Goal: Task Accomplishment & Management: Use online tool/utility

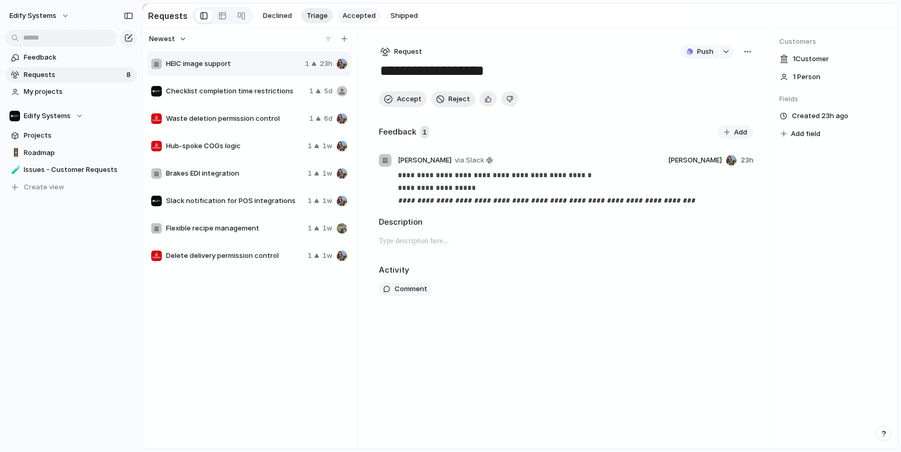
click at [353, 11] on button "Accepted" at bounding box center [359, 16] width 44 height 16
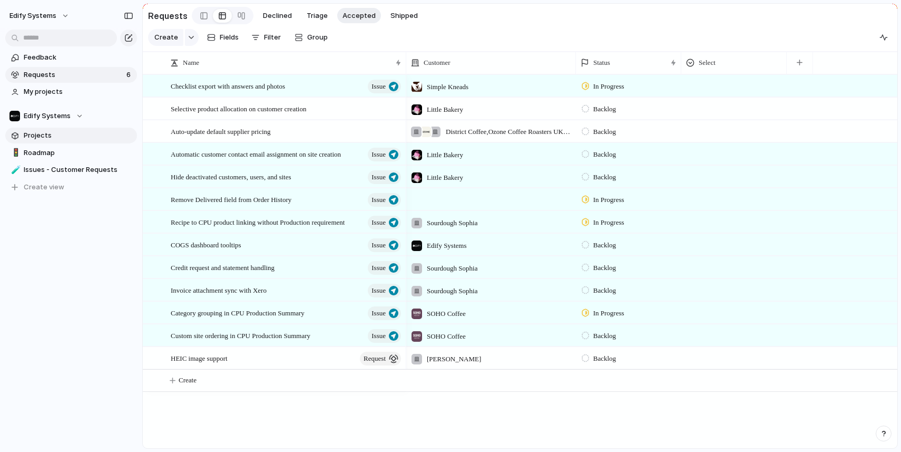
click at [55, 135] on span "Projects" at bounding box center [79, 135] width 110 height 11
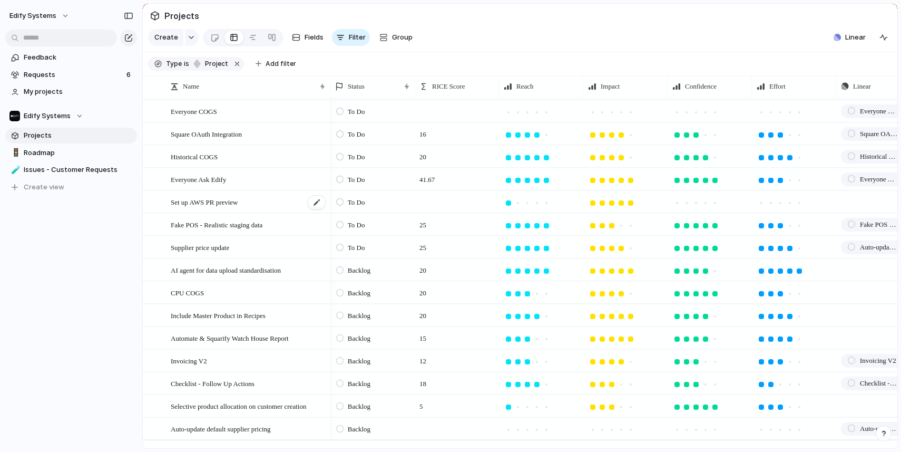
scroll to position [240, 0]
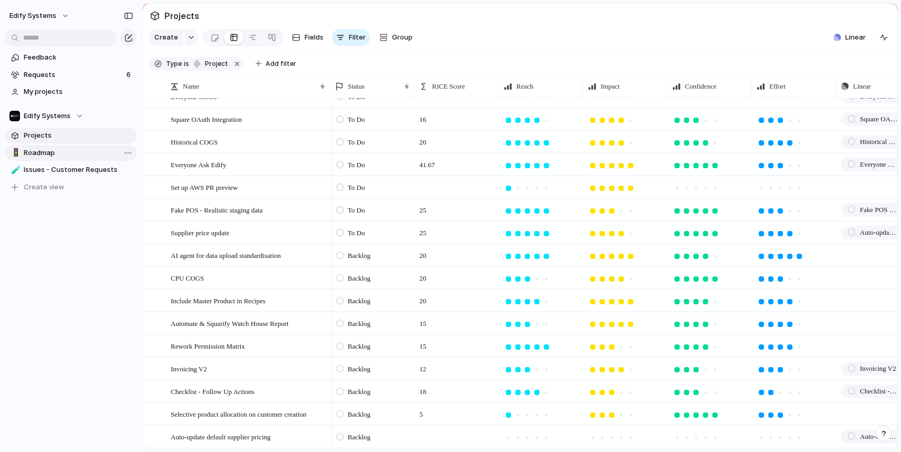
click at [48, 155] on span "Roadmap" at bounding box center [79, 153] width 110 height 11
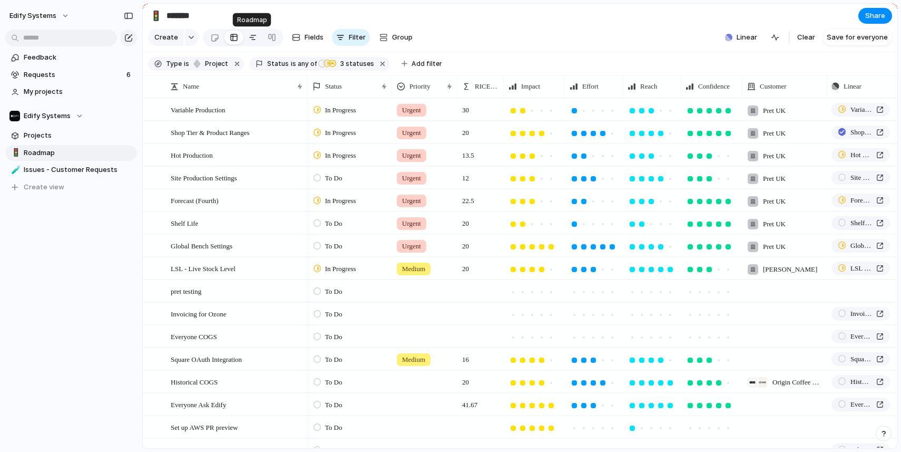
click at [251, 41] on div at bounding box center [253, 37] width 8 height 17
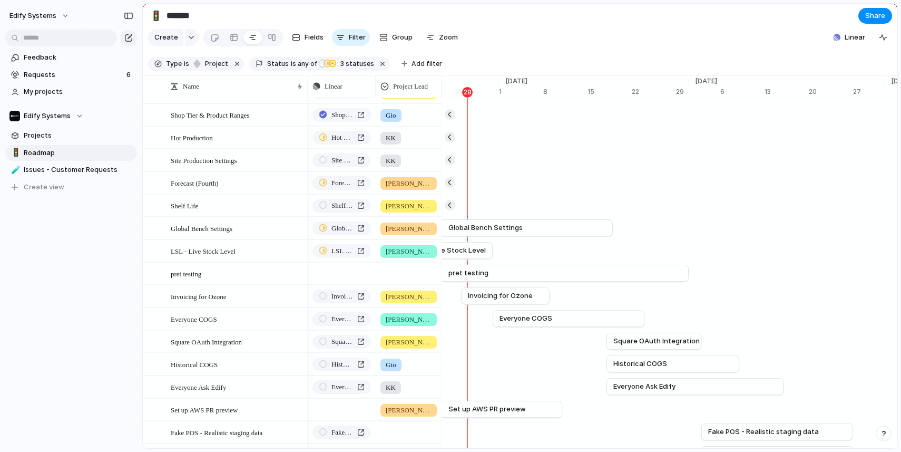
scroll to position [18, 0]
click at [38, 130] on link "Projects" at bounding box center [71, 136] width 132 height 16
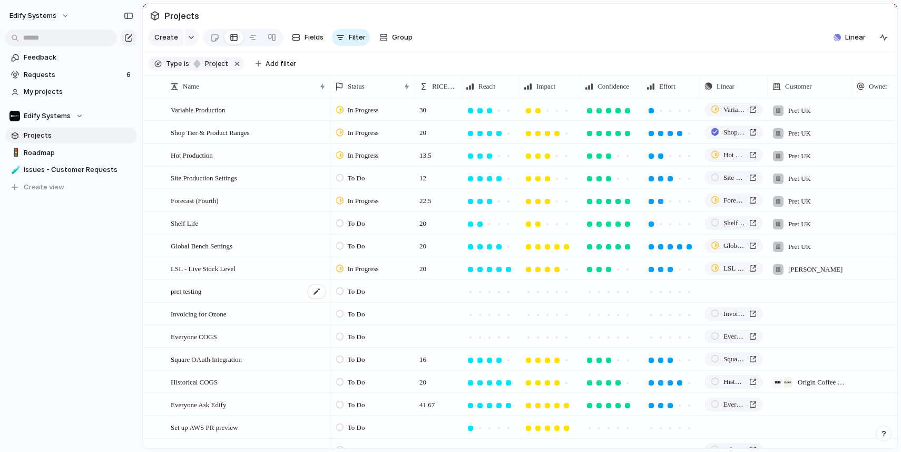
scroll to position [0, 1]
click at [54, 151] on span "Roadmap" at bounding box center [79, 153] width 110 height 11
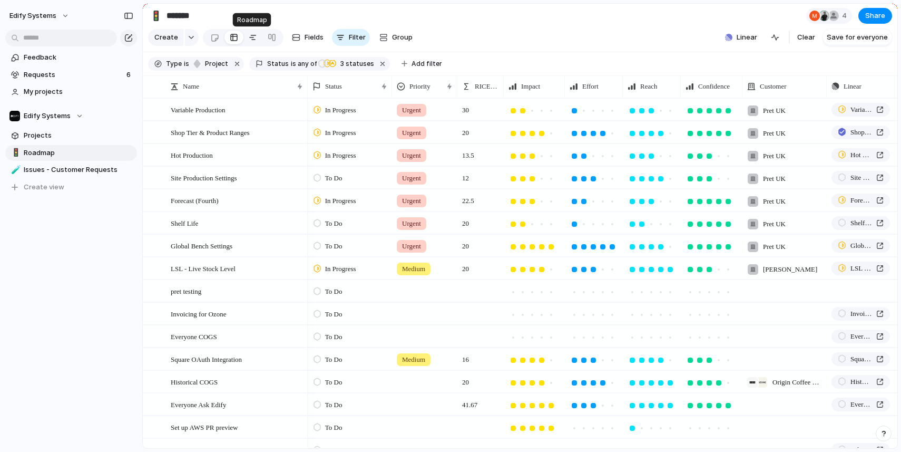
click at [250, 37] on div at bounding box center [253, 37] width 8 height 17
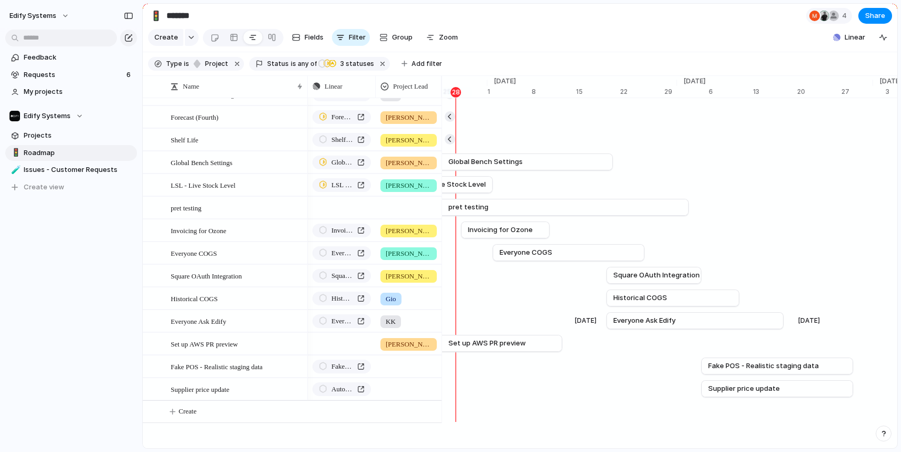
scroll to position [0, 7066]
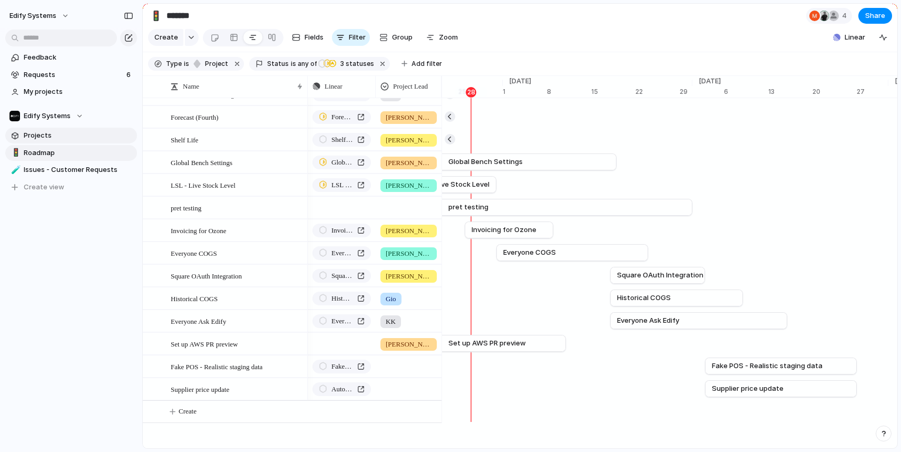
click at [40, 134] on span "Projects" at bounding box center [79, 135] width 110 height 11
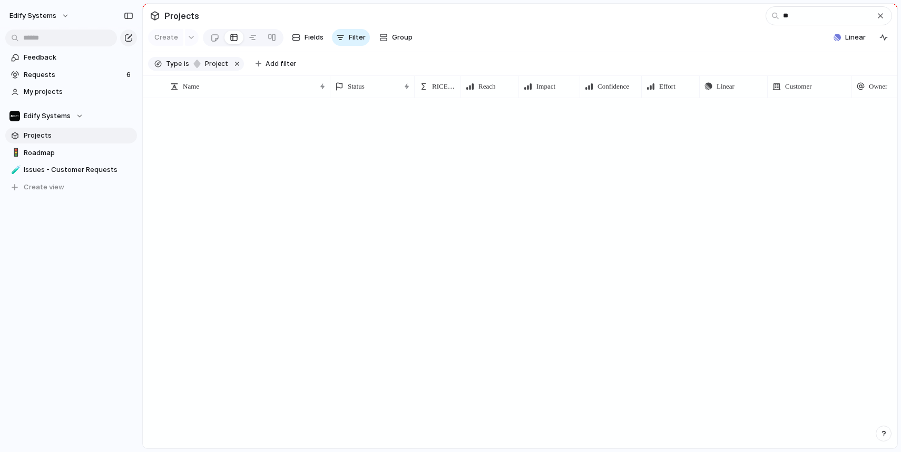
scroll to position [0, 0]
type input "**"
click at [876, 15] on div "button" at bounding box center [880, 16] width 8 height 8
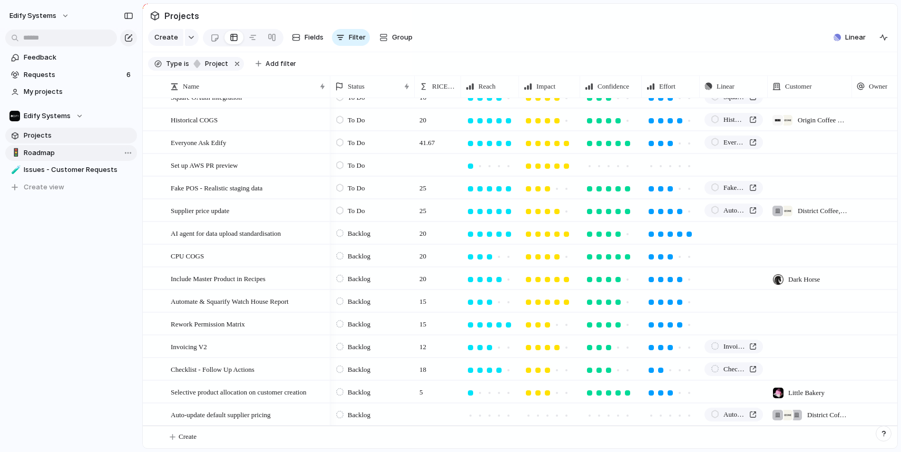
click at [48, 153] on span "Roadmap" at bounding box center [79, 153] width 110 height 11
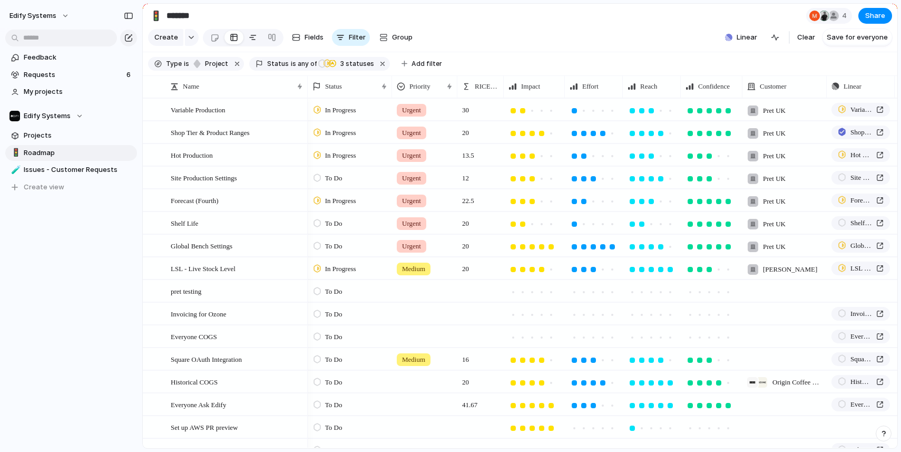
click at [253, 37] on div at bounding box center [253, 37] width 8 height 17
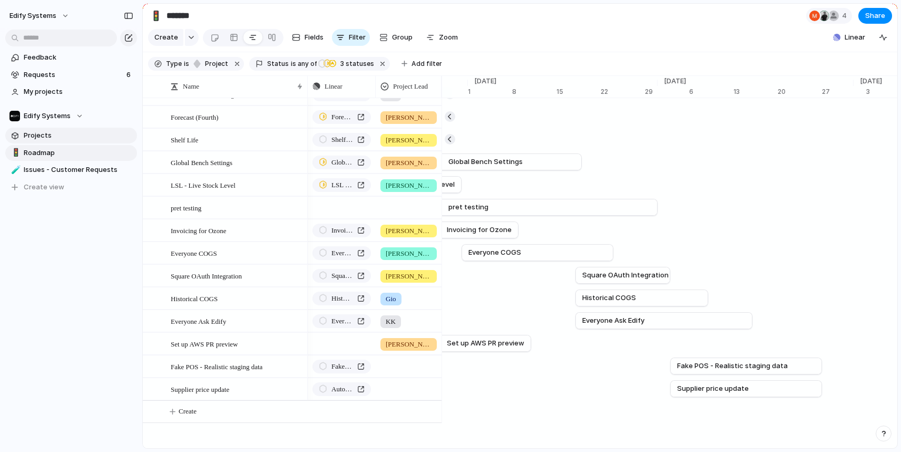
click at [52, 132] on span "Projects" at bounding box center [79, 135] width 110 height 11
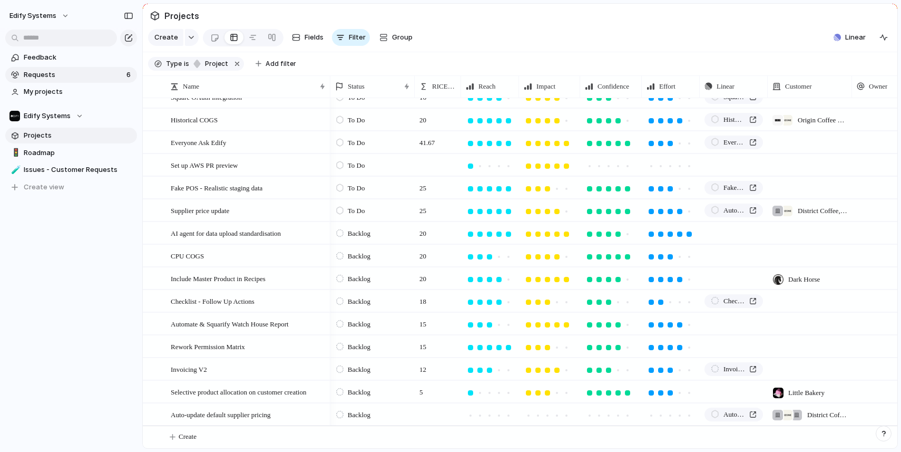
click at [68, 80] on link "Requests 6" at bounding box center [71, 75] width 132 height 16
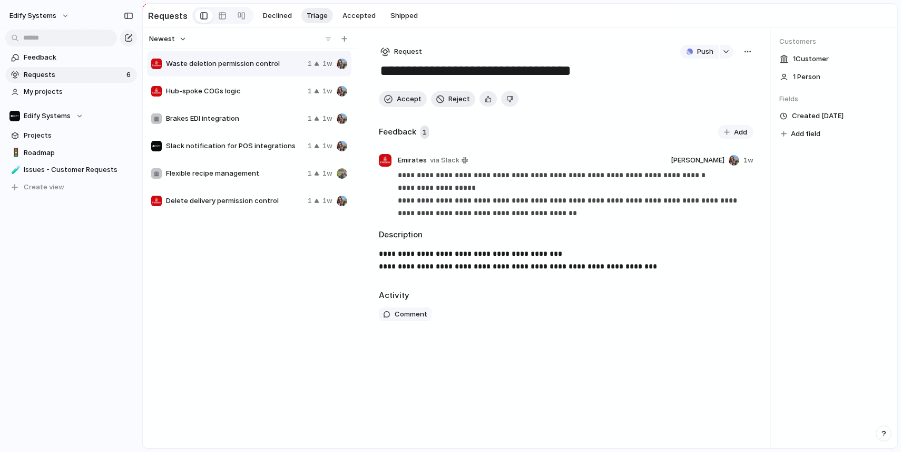
click at [259, 95] on span "Hub-spoke COGs logic" at bounding box center [235, 91] width 138 height 11
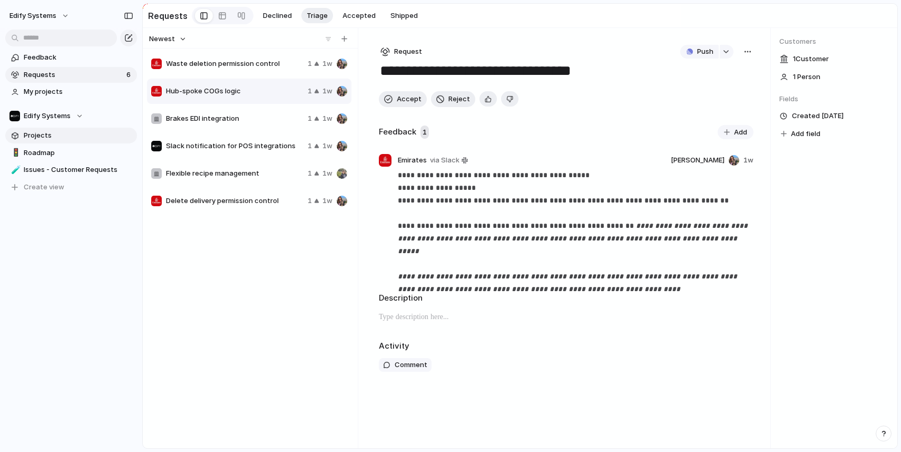
click at [38, 139] on span "Projects" at bounding box center [79, 135] width 110 height 11
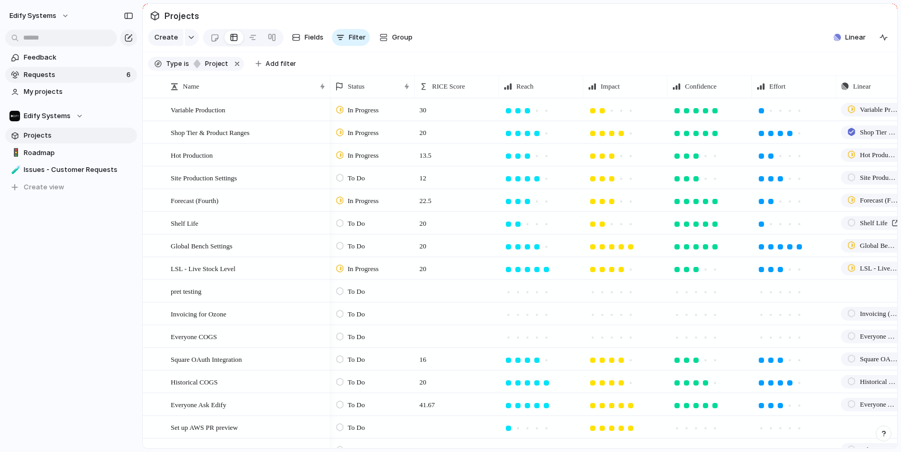
click at [43, 71] on span "Requests" at bounding box center [74, 75] width 100 height 11
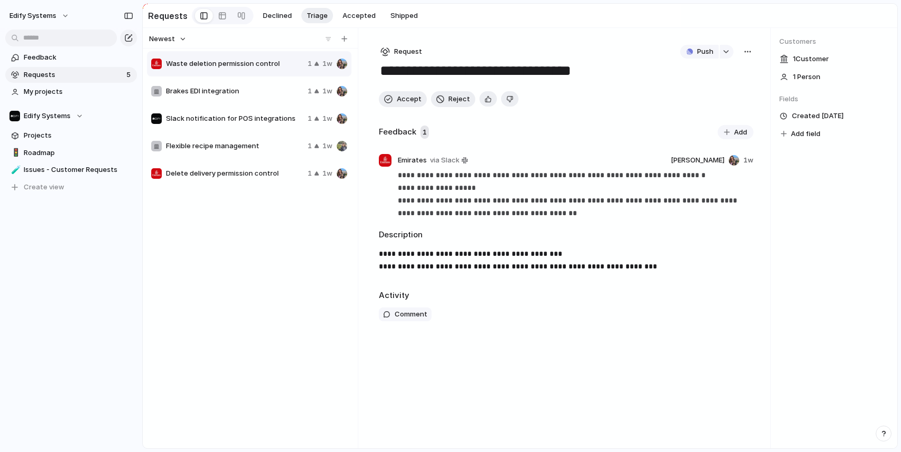
click at [272, 99] on div "Brakes EDI integration 1 1w" at bounding box center [249, 91] width 204 height 25
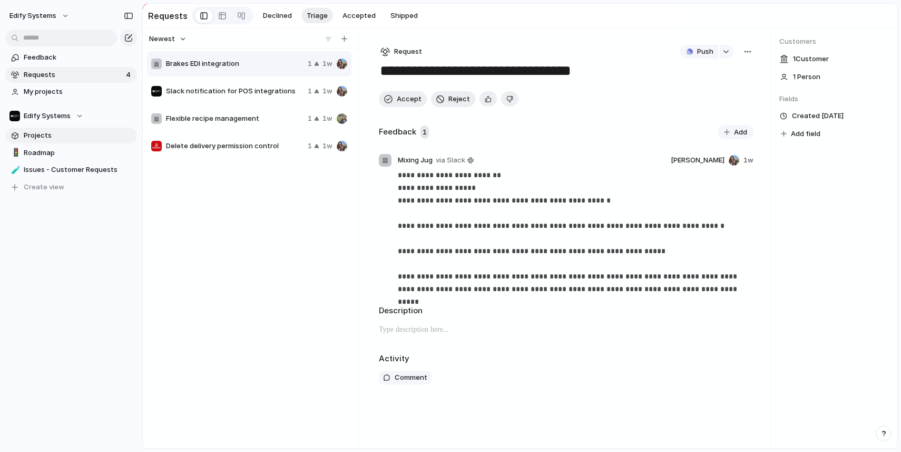
click at [59, 131] on span "Projects" at bounding box center [79, 135] width 110 height 11
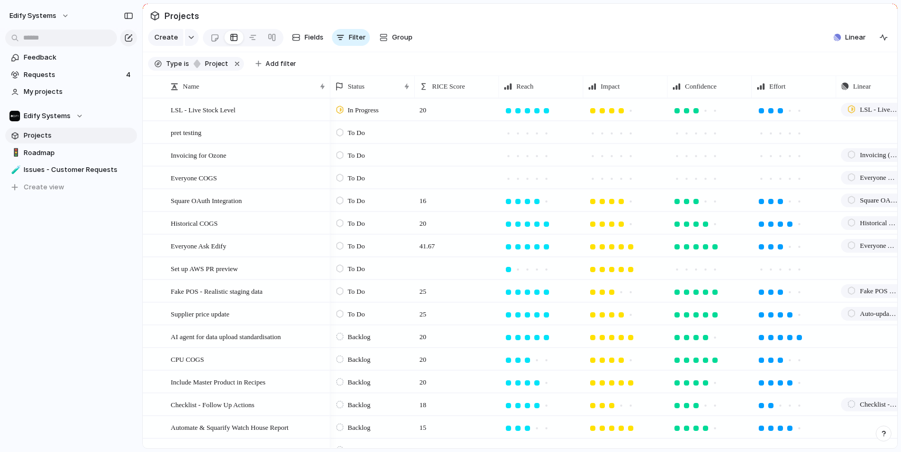
scroll to position [262, 0]
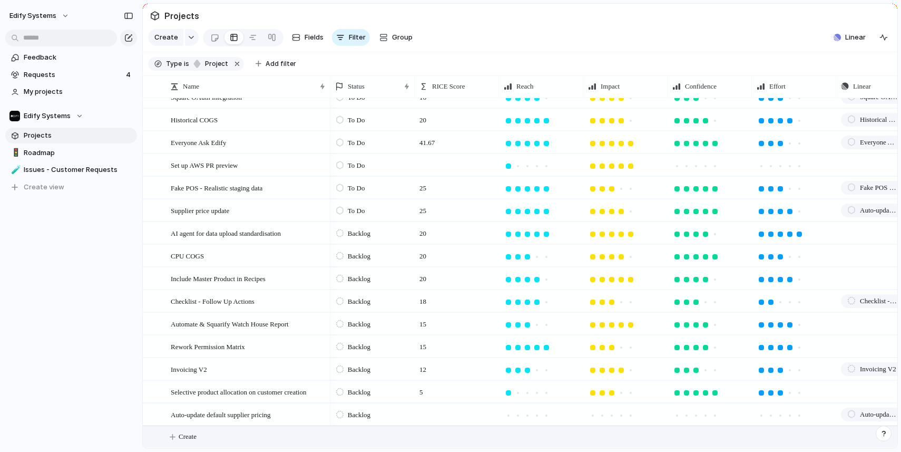
click at [197, 433] on span "Create" at bounding box center [188, 436] width 18 height 11
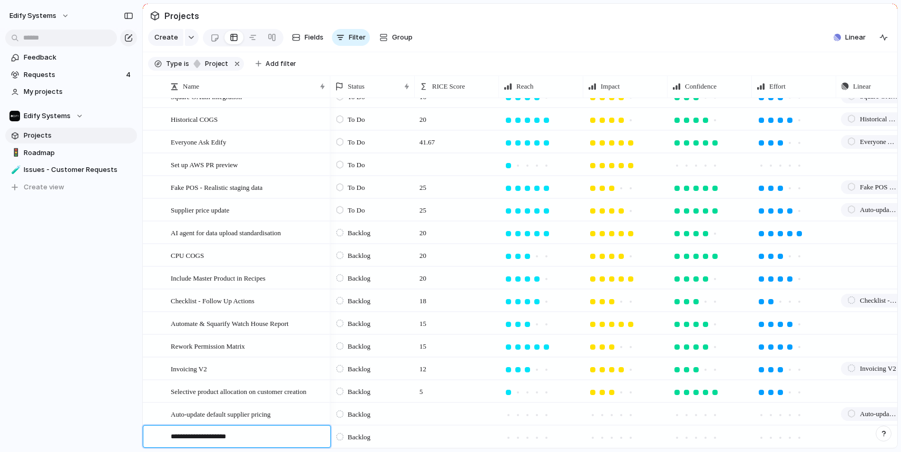
type textarea "**********"
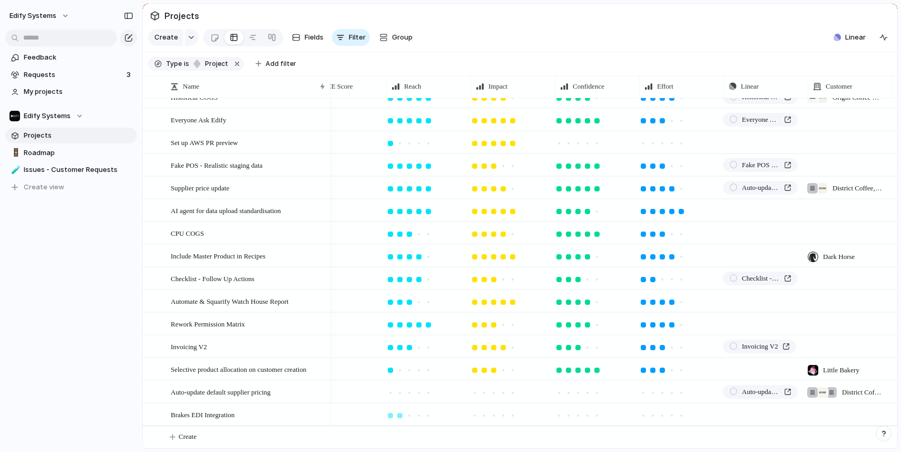
scroll to position [0, 123]
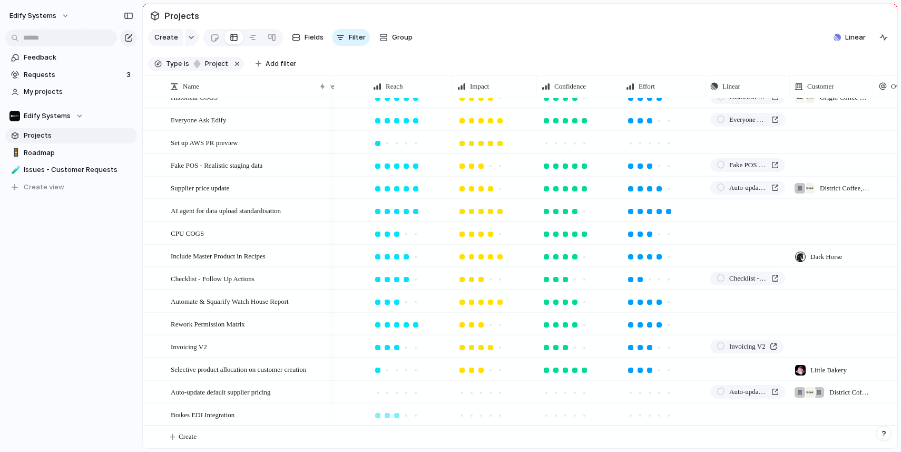
click at [395, 416] on div at bounding box center [396, 415] width 5 height 5
click at [493, 415] on div at bounding box center [490, 415] width 9 height 9
click at [647, 413] on div at bounding box center [649, 415] width 5 height 5
click at [573, 415] on div at bounding box center [574, 415] width 5 height 5
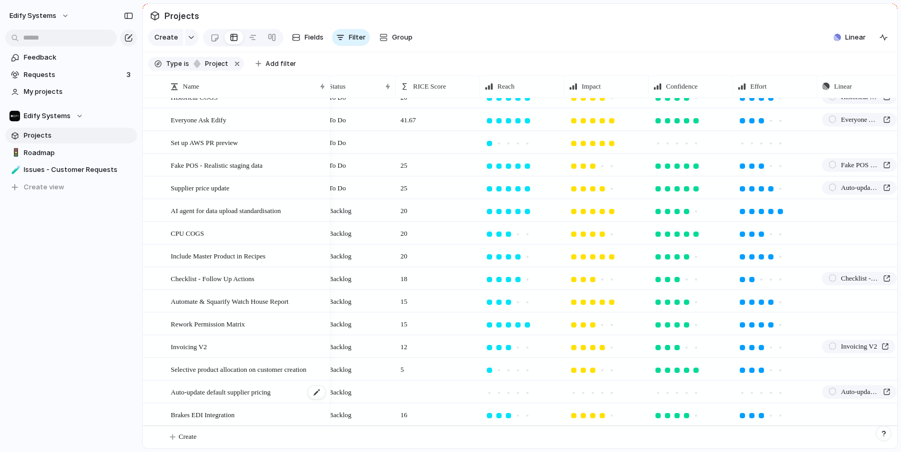
scroll to position [0, 4]
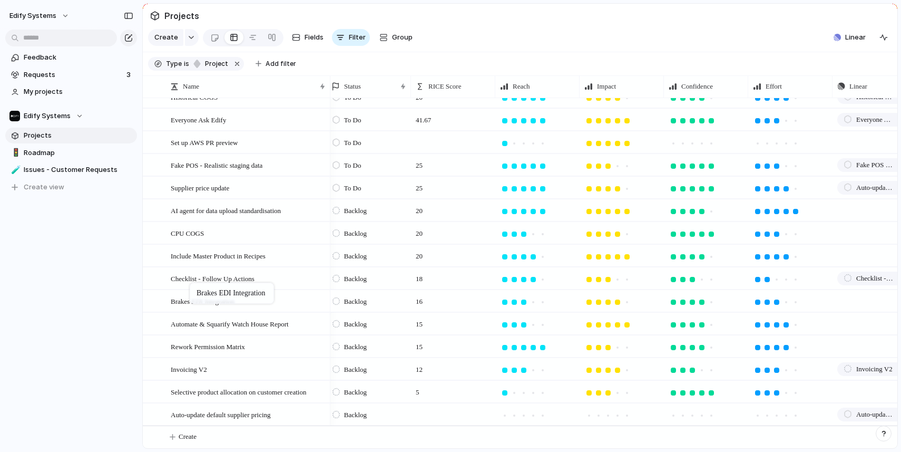
drag, startPoint x: 175, startPoint y: 415, endPoint x: 195, endPoint y: 285, distance: 132.2
click at [48, 72] on span "Requests" at bounding box center [74, 75] width 100 height 11
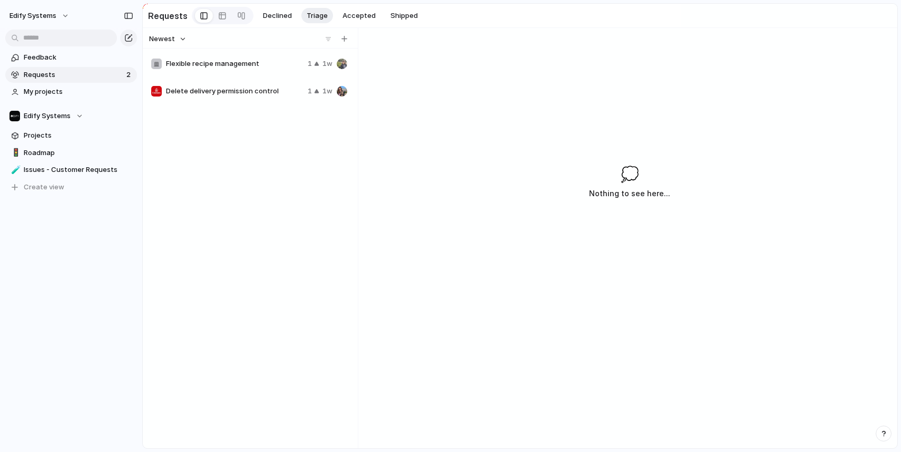
click at [270, 58] on span "Flexible recipe management" at bounding box center [235, 63] width 138 height 11
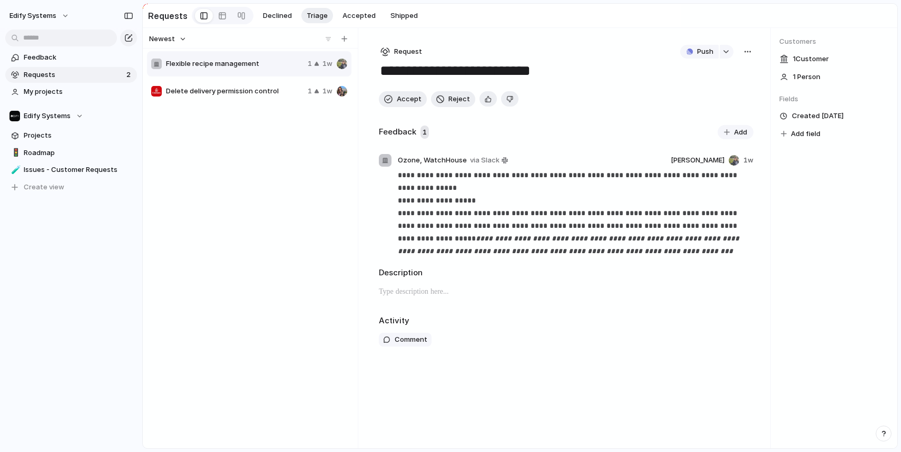
click at [221, 95] on span "Delete delivery permission control" at bounding box center [235, 91] width 138 height 11
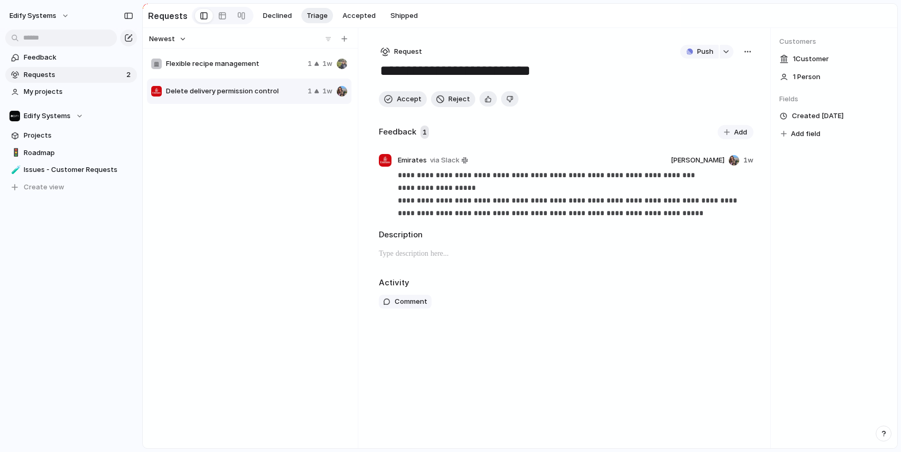
click at [747, 52] on div "button" at bounding box center [748, 51] width 8 height 8
click at [714, 121] on li "Delete" at bounding box center [719, 124] width 64 height 17
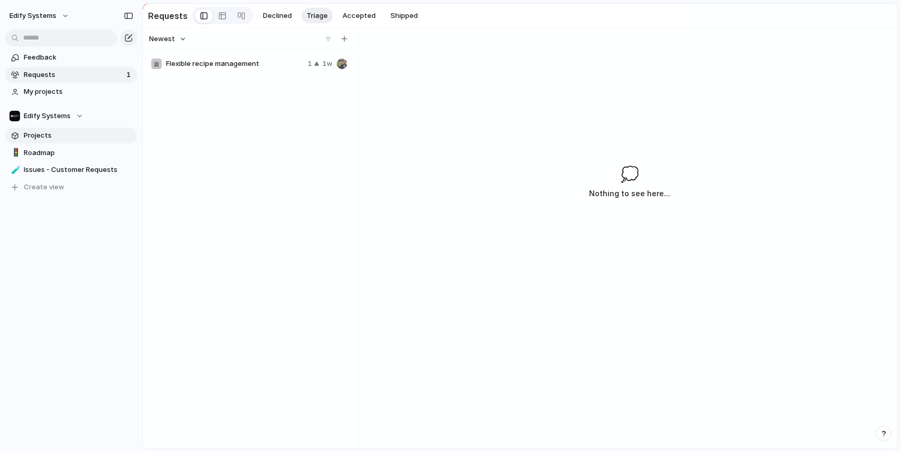
click at [46, 133] on span "Projects" at bounding box center [79, 135] width 110 height 11
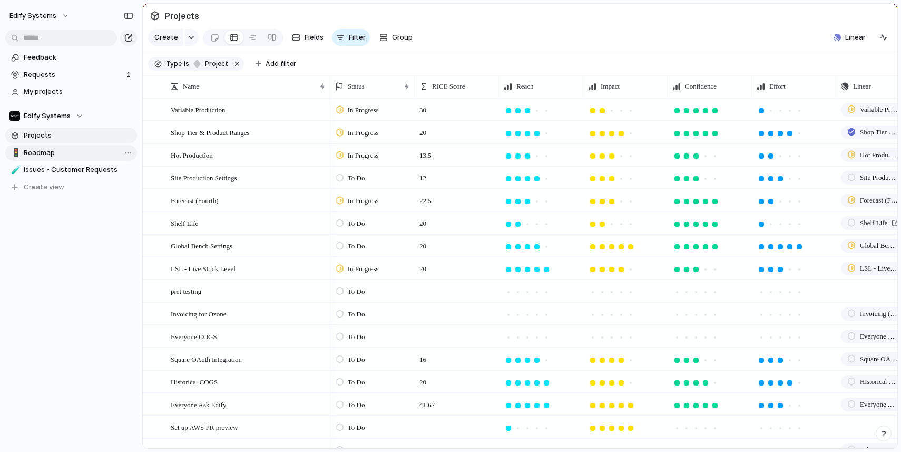
click at [60, 157] on span "Roadmap" at bounding box center [79, 153] width 110 height 11
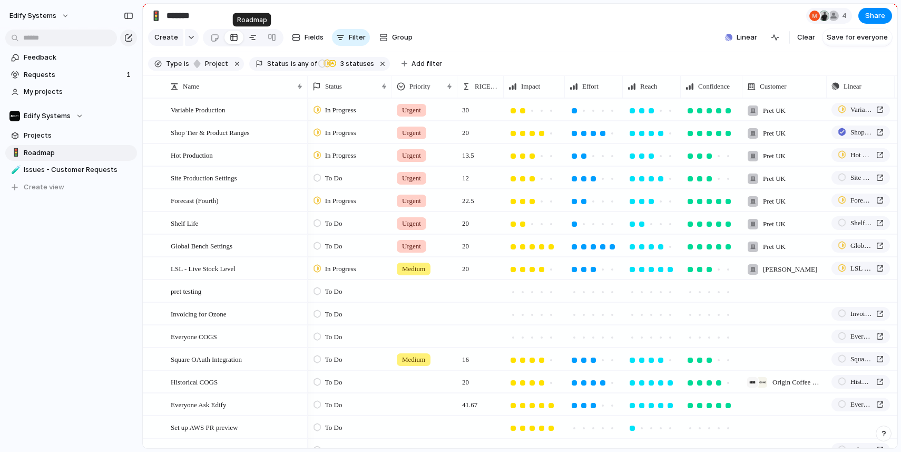
click at [250, 40] on div at bounding box center [253, 37] width 8 height 17
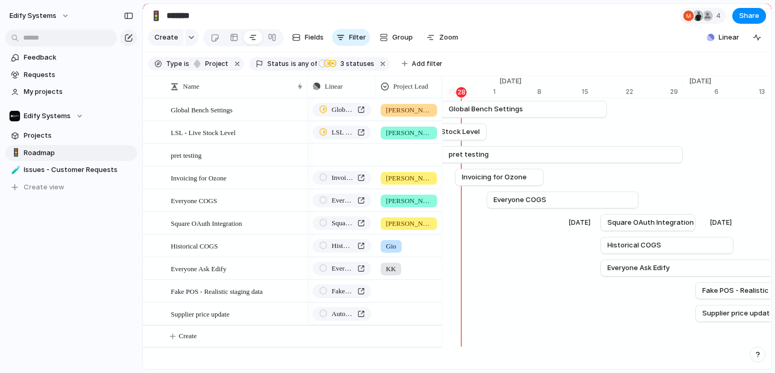
scroll to position [140, 0]
